Goal: Information Seeking & Learning: Learn about a topic

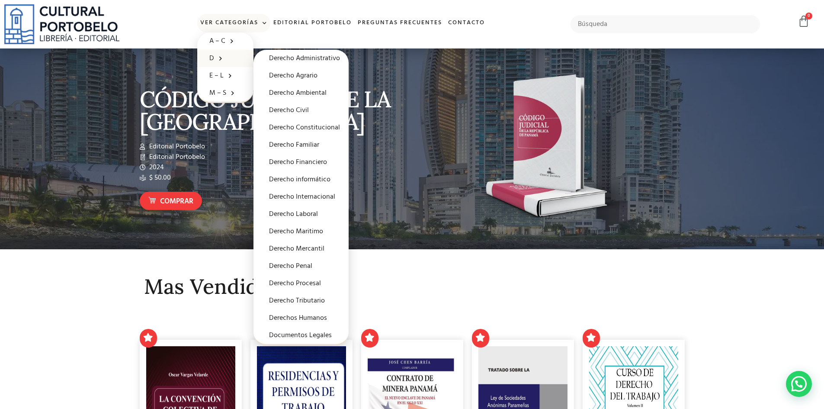
click at [220, 58] on span at bounding box center [218, 57] width 9 height 13
click at [298, 287] on link "Derecho Procesal" at bounding box center [300, 283] width 95 height 17
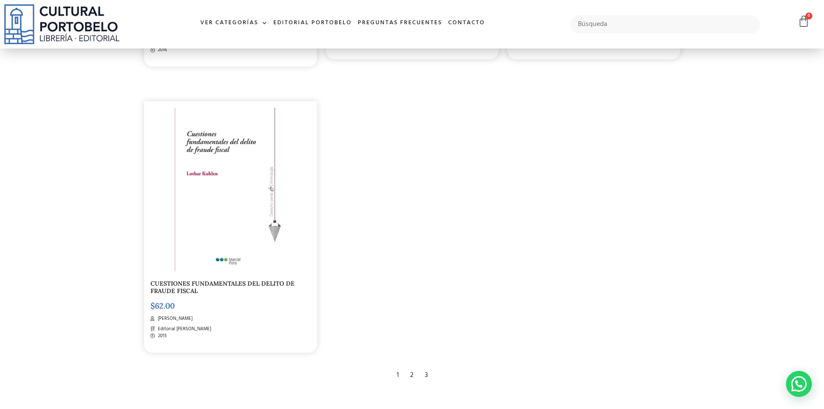
scroll to position [1686, 0]
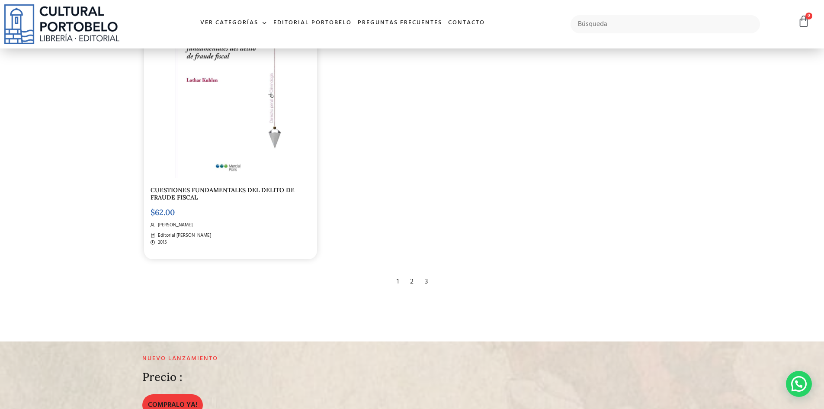
click at [411, 277] on div "2" at bounding box center [412, 281] width 12 height 19
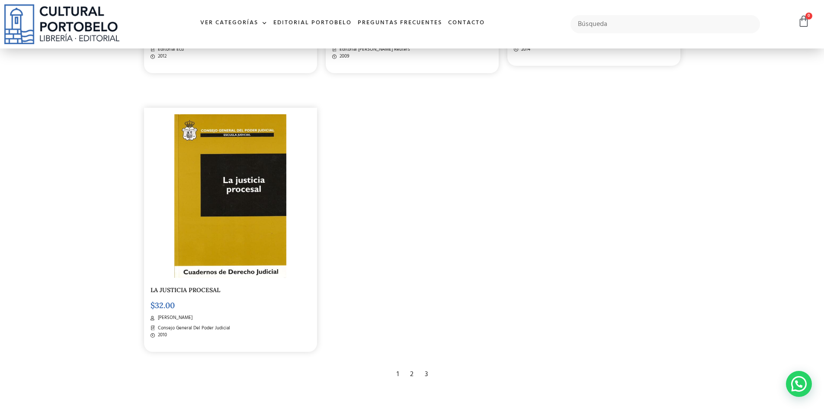
scroll to position [1686, 0]
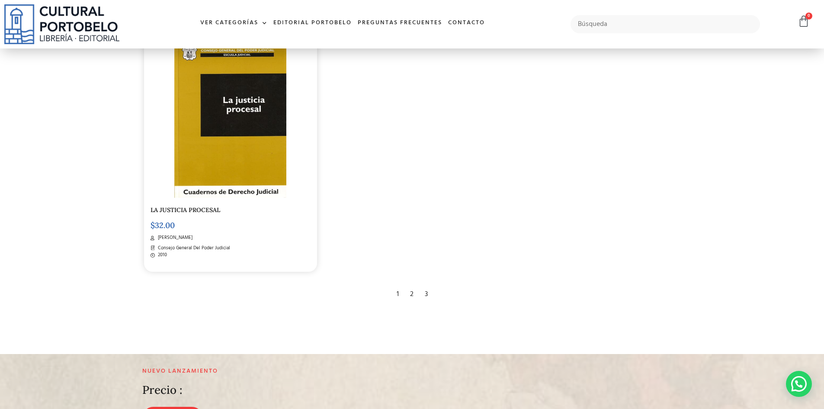
click at [424, 297] on div "3" at bounding box center [426, 293] width 12 height 19
click at [428, 292] on div "3" at bounding box center [426, 293] width 12 height 19
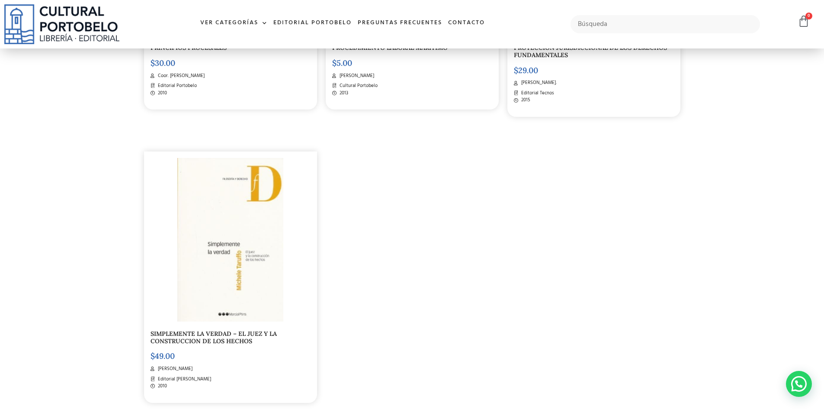
scroll to position [1513, 0]
